Goal: Navigation & Orientation: Understand site structure

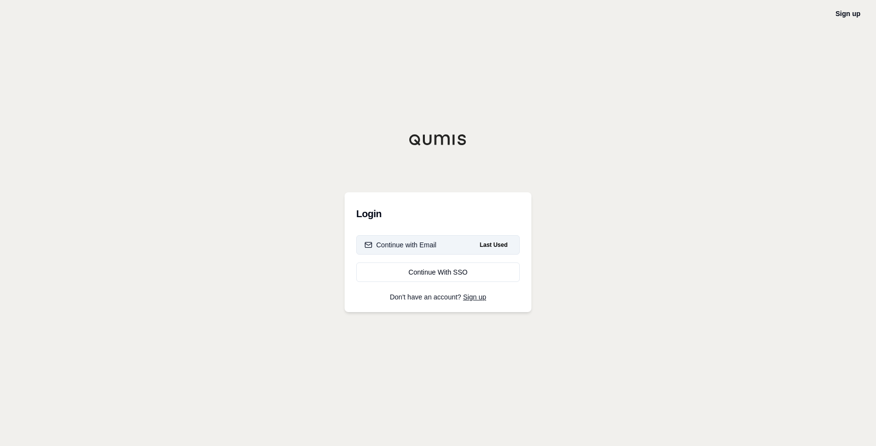
click at [500, 243] on span "Last Used" at bounding box center [494, 245] width 36 height 12
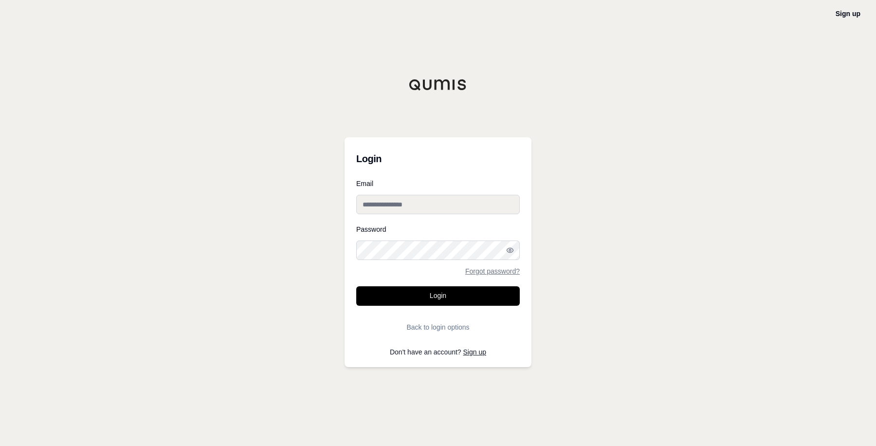
type input "**********"
click at [440, 297] on button "Login" at bounding box center [437, 295] width 163 height 19
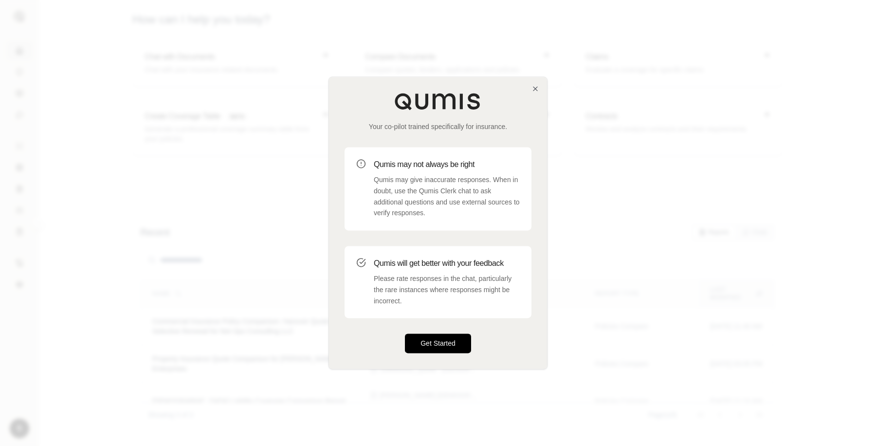
click at [462, 343] on button "Get Started" at bounding box center [438, 343] width 66 height 19
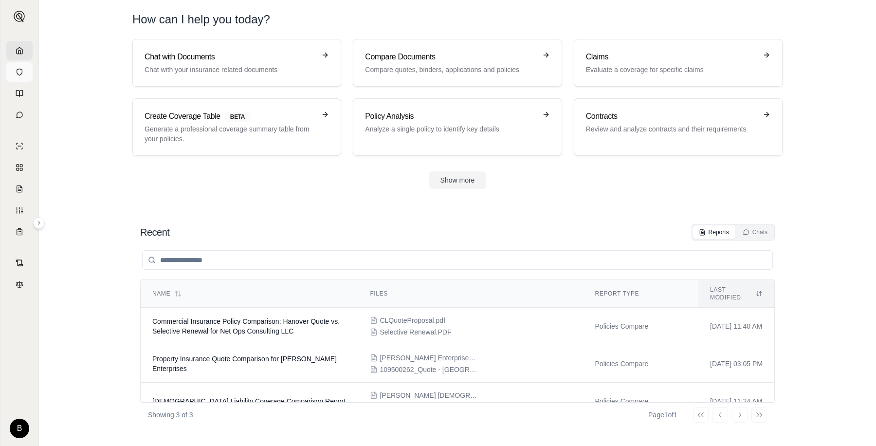
click at [16, 71] on icon at bounding box center [20, 72] width 8 height 8
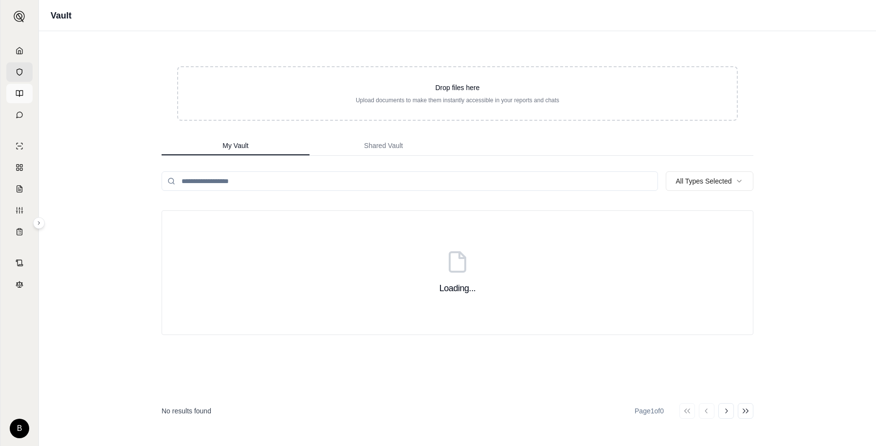
click at [18, 92] on icon at bounding box center [20, 94] width 8 height 8
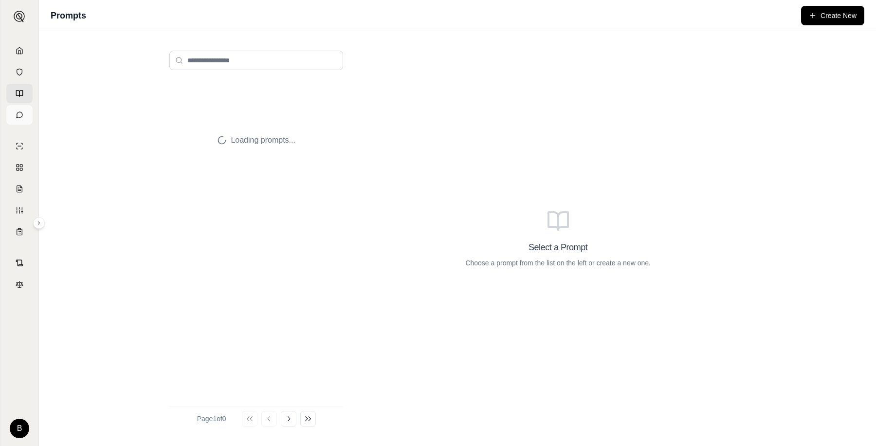
click at [21, 112] on icon at bounding box center [20, 115] width 6 height 6
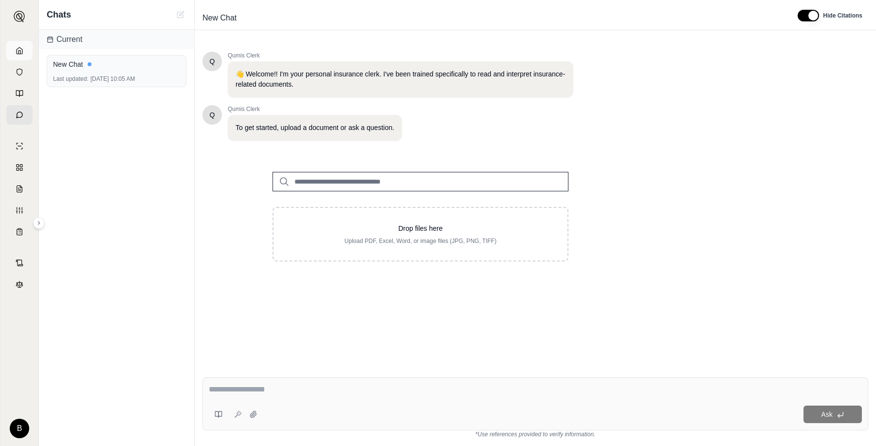
click at [18, 49] on icon at bounding box center [20, 51] width 8 height 8
